Goal: Communication & Community: Answer question/provide support

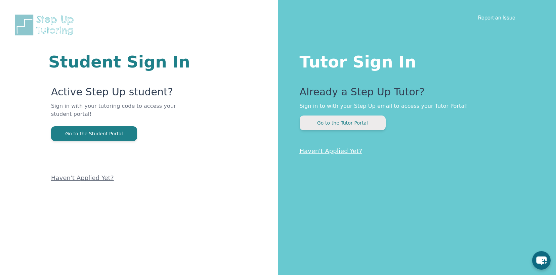
click at [360, 129] on button "Go to the Tutor Portal" at bounding box center [343, 123] width 86 height 15
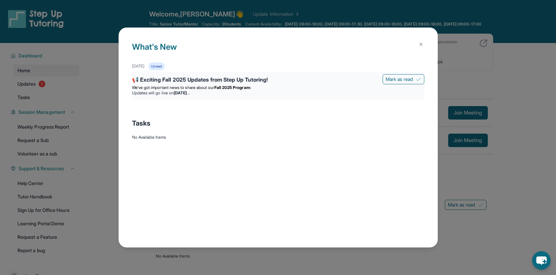
click at [185, 94] on strong "[DATE]" at bounding box center [182, 92] width 16 height 5
click at [188, 91] on strong "[DATE]" at bounding box center [182, 92] width 16 height 5
click at [189, 94] on strong "[DATE]" at bounding box center [182, 92] width 16 height 5
click at [423, 45] on button at bounding box center [420, 44] width 13 height 13
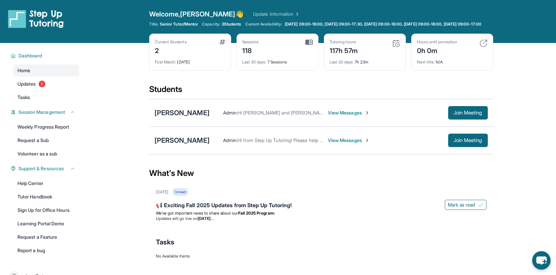
click at [265, 120] on div "Admin : Hi [PERSON_NAME] and [PERSON_NAME], Step Up Tutoring here! Our Summer T…" at bounding box center [349, 112] width 278 height 13
click at [238, 216] on span "We’ve got important news to share about our" at bounding box center [197, 213] width 82 height 5
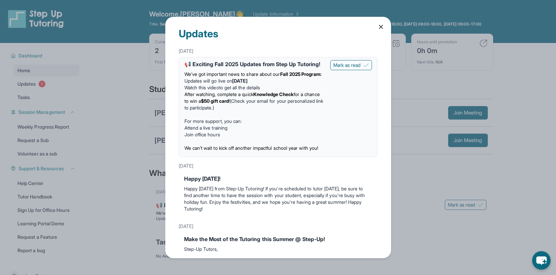
click at [379, 26] on icon at bounding box center [380, 27] width 7 height 7
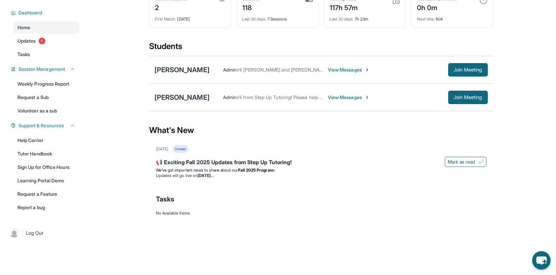
scroll to position [48, 0]
click at [339, 206] on div "Tasks" at bounding box center [321, 199] width 330 height 23
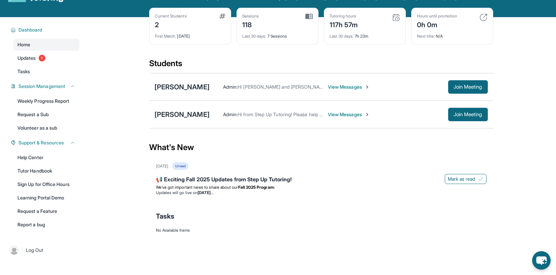
scroll to position [0, 0]
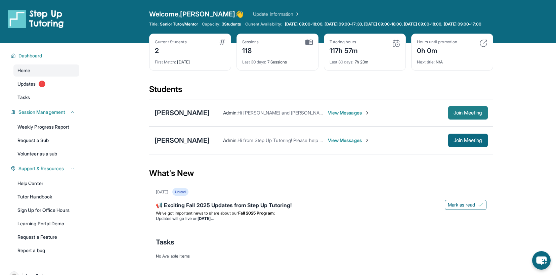
click at [478, 115] on span "Join Meeting" at bounding box center [467, 113] width 29 height 4
click at [184, 111] on div "[PERSON_NAME] Admin : Hi [PERSON_NAME] and [PERSON_NAME], Step Up Tutoring here…" at bounding box center [321, 113] width 344 height 28
click at [184, 118] on div "[PERSON_NAME]" at bounding box center [181, 112] width 55 height 9
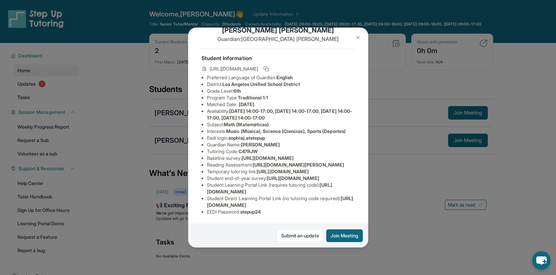
scroll to position [51, 0]
click at [395, 133] on div "[PERSON_NAME] Guardian: [PERSON_NAME] Student Information [URL][DOMAIN_NAME] Pr…" at bounding box center [278, 137] width 556 height 275
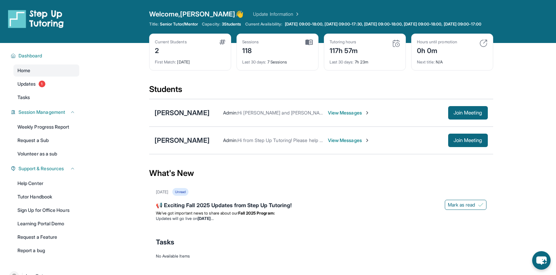
click at [344, 116] on span "View Messages" at bounding box center [349, 112] width 42 height 7
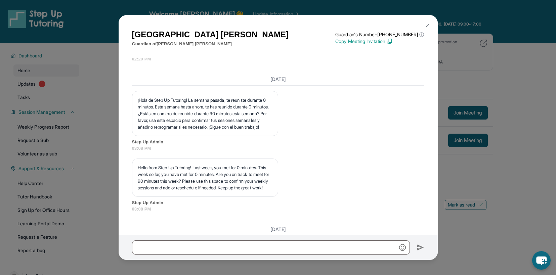
scroll to position [2095, 0]
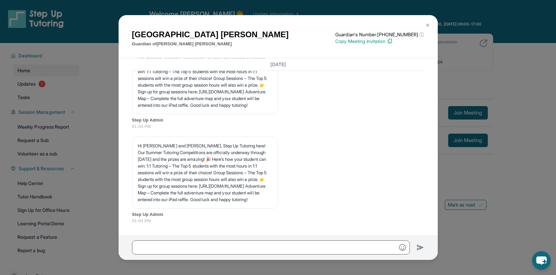
click at [430, 21] on button at bounding box center [427, 24] width 13 height 13
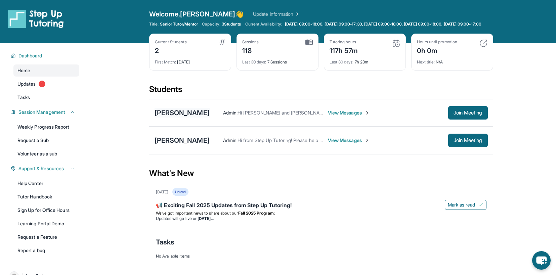
click at [171, 118] on div "[PERSON_NAME]" at bounding box center [181, 112] width 55 height 9
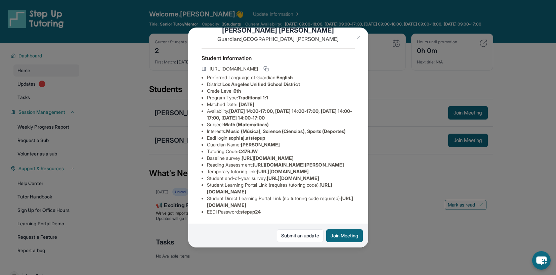
scroll to position [26, 0]
click at [253, 263] on div "[PERSON_NAME] Guardian: [PERSON_NAME] Student Information [URL][DOMAIN_NAME] Pr…" at bounding box center [278, 137] width 556 height 275
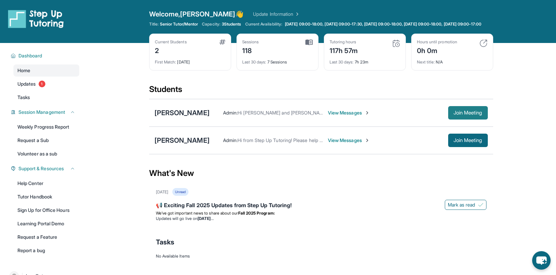
click at [469, 120] on button "Join Meeting" at bounding box center [468, 112] width 40 height 13
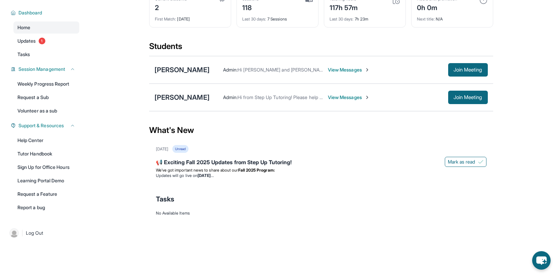
scroll to position [19, 0]
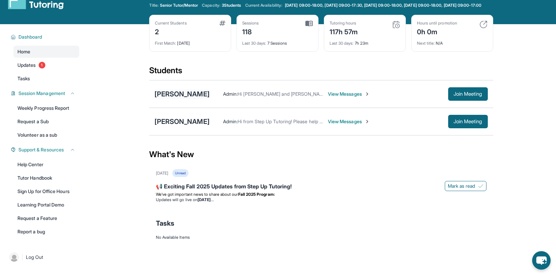
click at [184, 97] on div "[PERSON_NAME]" at bounding box center [181, 93] width 55 height 9
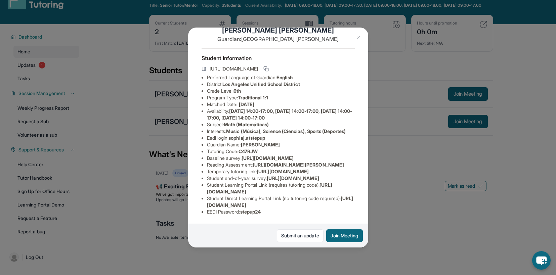
scroll to position [82, 0]
drag, startPoint x: 326, startPoint y: 189, endPoint x: 207, endPoint y: 193, distance: 119.3
click at [207, 193] on li "Student Learning Portal Link (requires tutoring code) : [URL][DOMAIN_NAME]" at bounding box center [281, 188] width 148 height 13
copy span "[URL][DOMAIN_NAME]"
click at [274, 218] on div "Student Information [URL][DOMAIN_NAME] Preferred Language of Guardian: English …" at bounding box center [277, 134] width 153 height 172
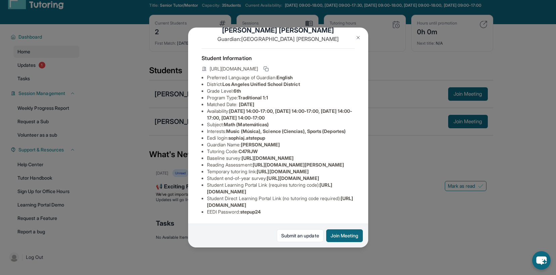
drag, startPoint x: 342, startPoint y: 204, endPoint x: 214, endPoint y: 205, distance: 127.6
click at [214, 205] on span "[URL][DOMAIN_NAME]" at bounding box center [280, 201] width 146 height 12
click at [347, 214] on li "EEDI Password : stepup24" at bounding box center [281, 212] width 148 height 7
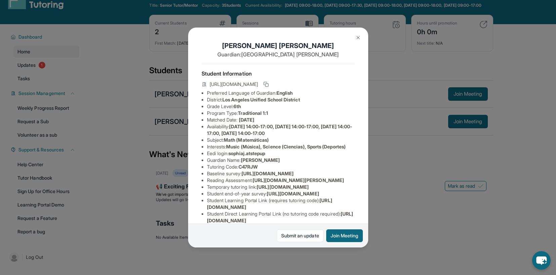
click at [396, 115] on div "[PERSON_NAME] Guardian: [PERSON_NAME] Student Information [URL][DOMAIN_NAME] Pr…" at bounding box center [278, 137] width 556 height 275
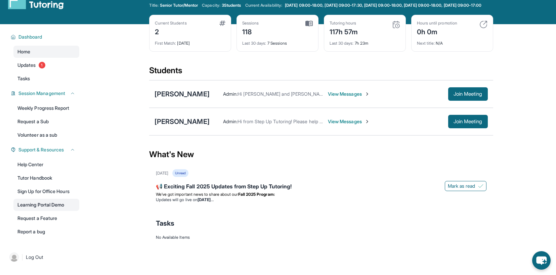
scroll to position [48, 0]
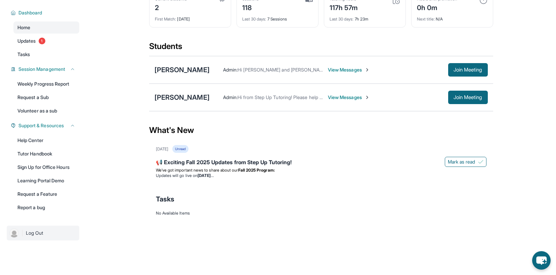
click at [41, 234] on span "Log Out" at bounding box center [34, 233] width 17 height 7
